Goal: Information Seeking & Learning: Learn about a topic

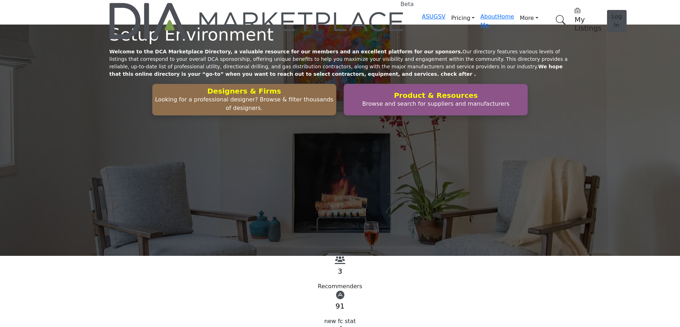
click at [254, 112] on p "Looking for a professional designer? Browse & filter thousands of designers." at bounding box center [243, 103] width 179 height 17
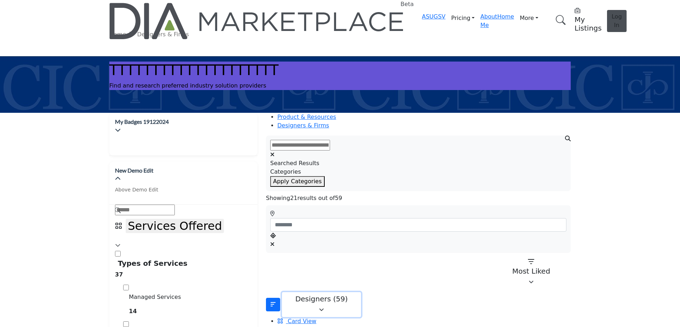
click at [303, 295] on p "Designers (59)" at bounding box center [321, 299] width 70 height 9
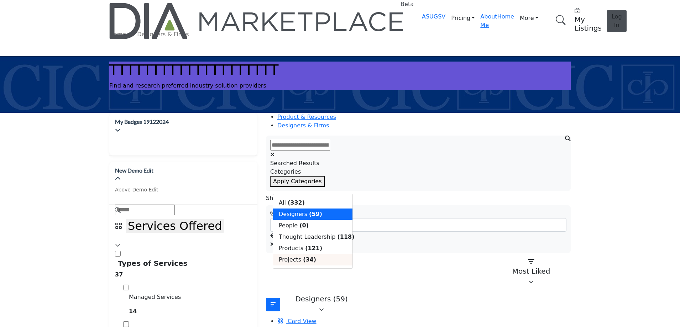
click at [303, 263] on b "(34)" at bounding box center [309, 259] width 13 height 7
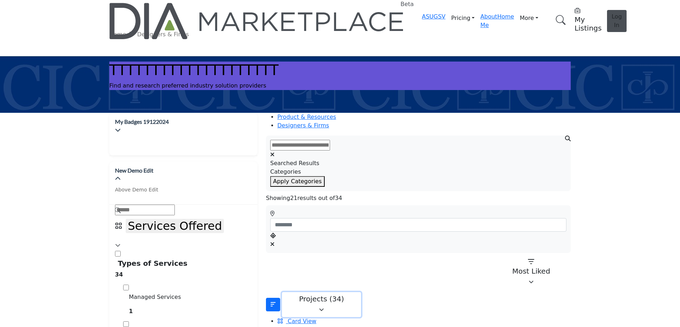
click at [286, 295] on p "Projects (34)" at bounding box center [321, 299] width 70 height 9
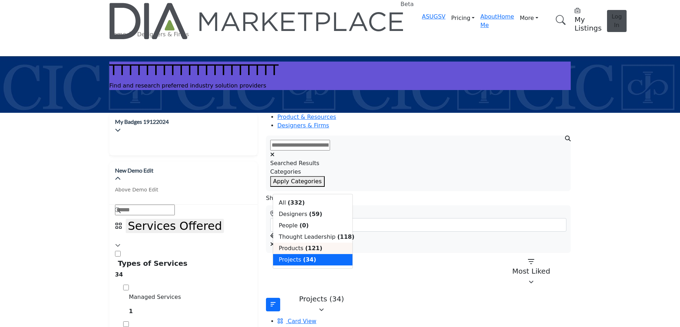
click at [298, 252] on span "Products" at bounding box center [291, 248] width 25 height 7
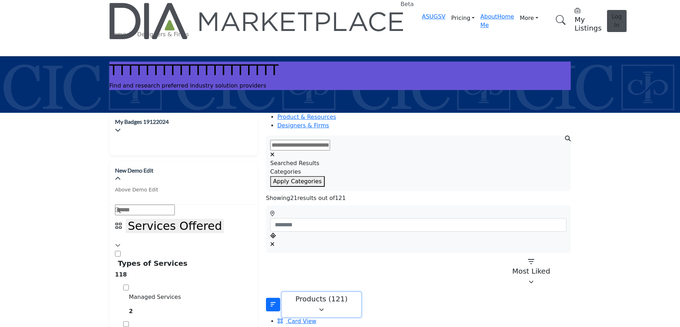
click at [319, 295] on div "Products (121)" at bounding box center [321, 299] width 70 height 9
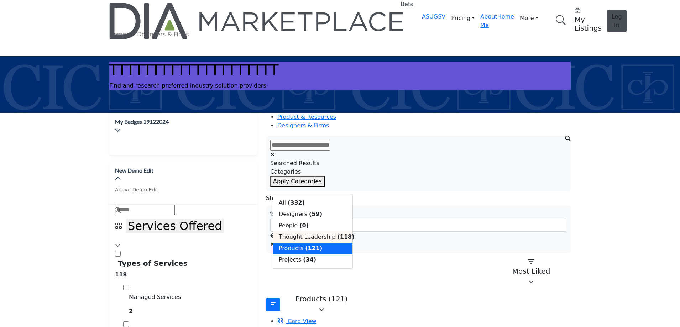
click at [302, 243] on div "Thought Leadership (118)" at bounding box center [312, 236] width 79 height 11
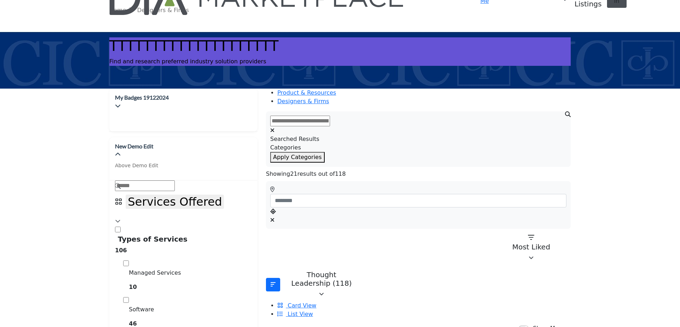
scroll to position [36, 0]
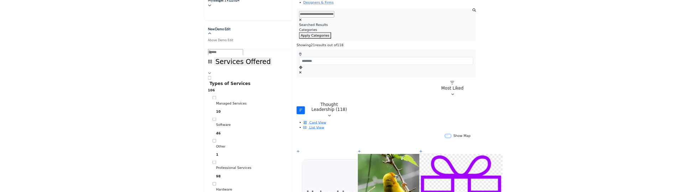
scroll to position [142, 0]
